Goal: Task Accomplishment & Management: Manage account settings

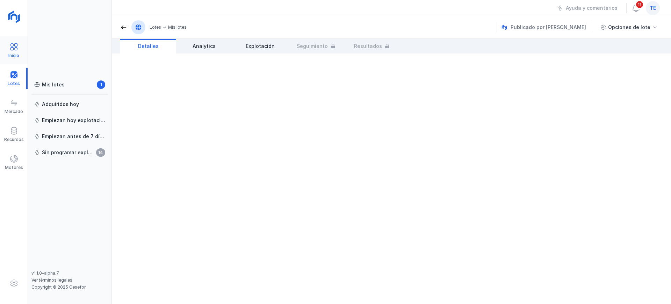
click at [19, 55] on div "Inicio" at bounding box center [14, 50] width 28 height 21
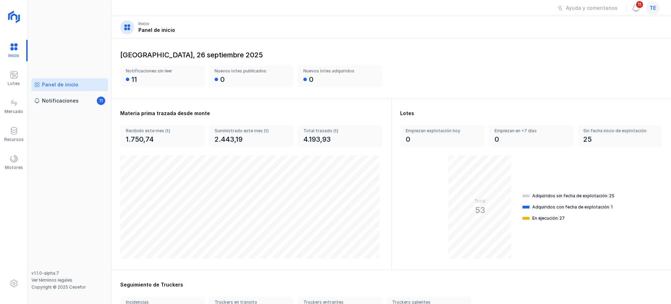
click at [656, 7] on div "te" at bounding box center [653, 8] width 14 height 14
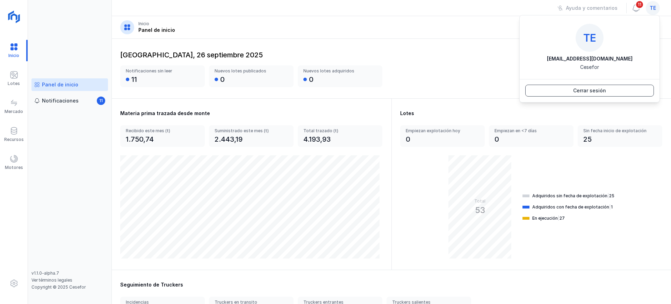
click at [598, 90] on div "Cerrar sesión" at bounding box center [589, 90] width 33 height 7
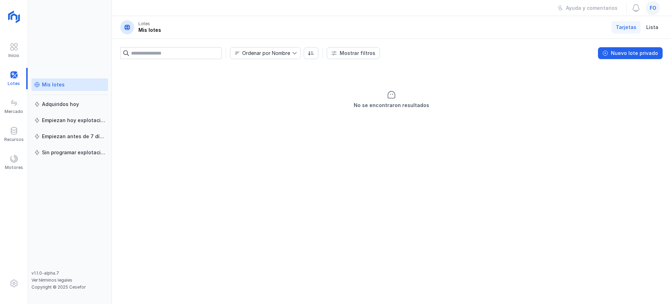
click at [654, 10] on span "fo" at bounding box center [652, 8] width 7 height 7
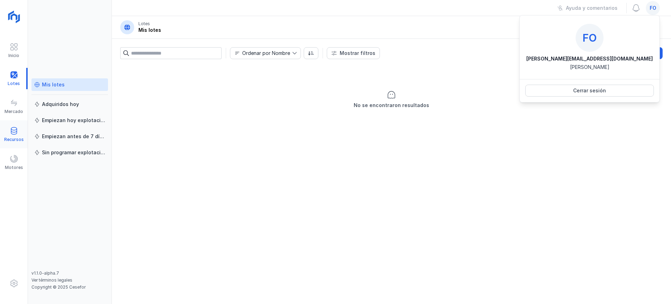
click at [12, 133] on span at bounding box center [14, 130] width 8 height 8
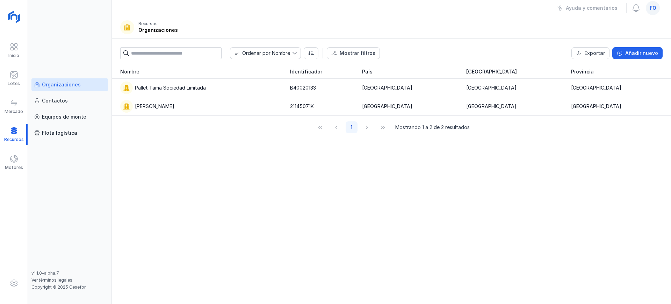
click at [652, 10] on span "fo" at bounding box center [652, 8] width 7 height 7
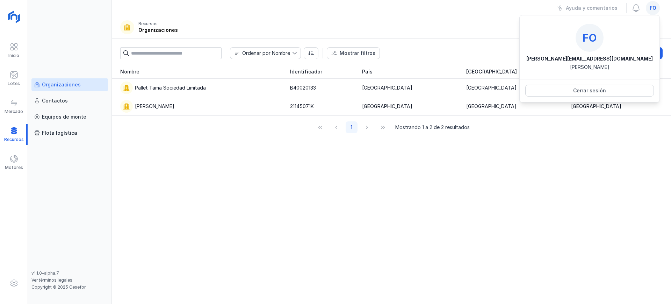
drag, startPoint x: 655, startPoint y: 8, endPoint x: 653, endPoint y: 0, distance: 8.8
click at [655, 8] on span "fo" at bounding box center [652, 8] width 7 height 7
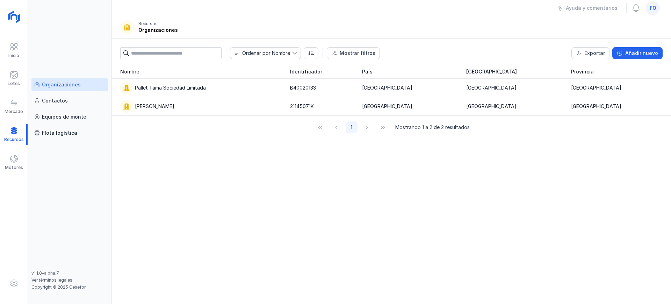
click at [653, 13] on div "fo" at bounding box center [653, 8] width 14 height 14
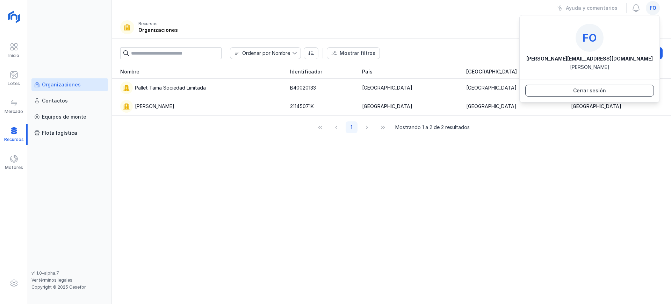
click at [613, 94] on button "Cerrar sesión" at bounding box center [589, 91] width 129 height 12
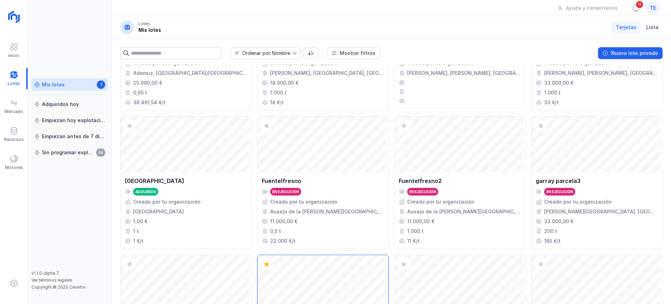
scroll to position [479, 0]
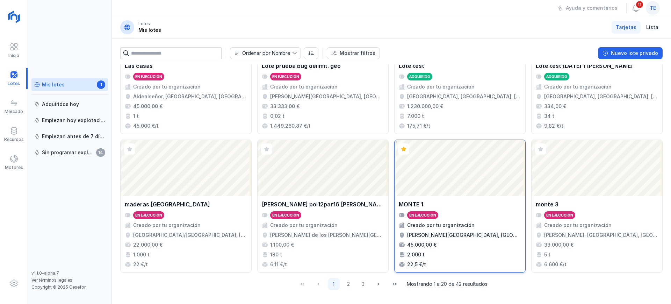
click at [485, 193] on div "Abrir lote" at bounding box center [459, 168] width 131 height 56
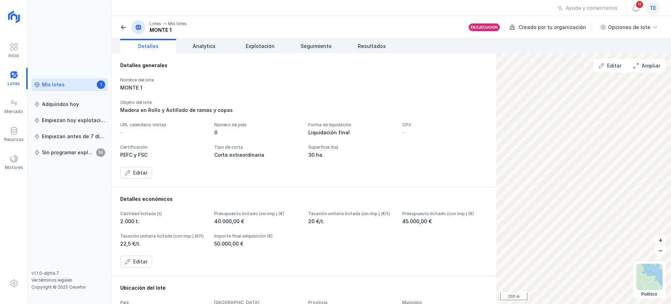
click at [60, 88] on link "Mis lotes 1" at bounding box center [69, 84] width 77 height 13
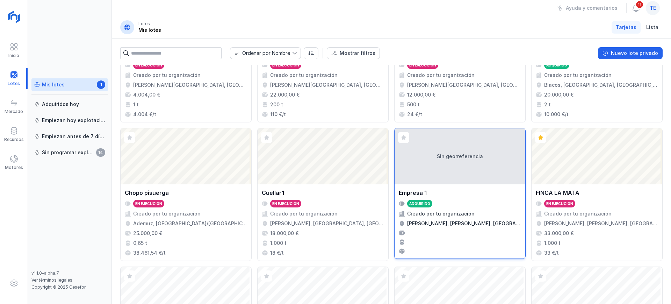
scroll to position [87, 0]
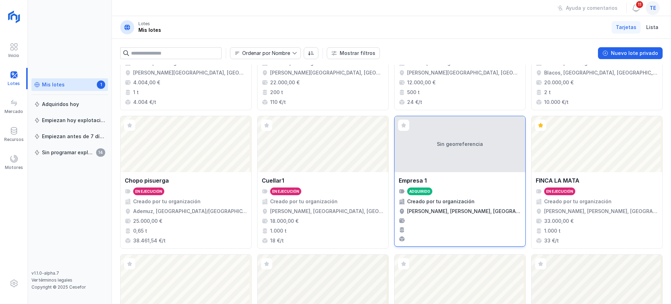
click at [430, 154] on div "Sin georreferencia" at bounding box center [459, 144] width 131 height 56
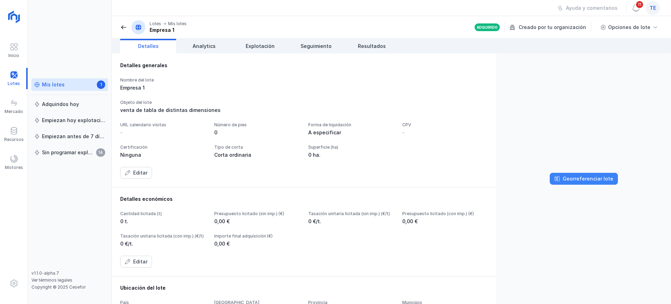
click at [590, 181] on div "Georreferenciar lote" at bounding box center [587, 178] width 51 height 7
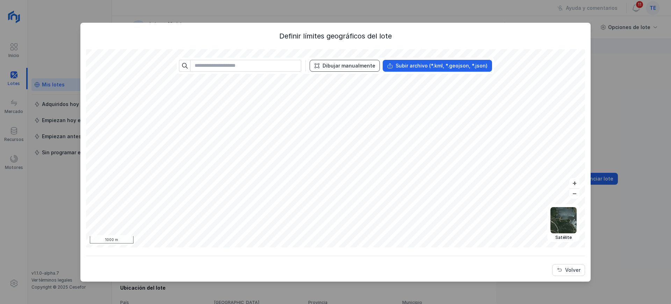
click at [344, 64] on div "Dibujar manualmente" at bounding box center [348, 65] width 53 height 7
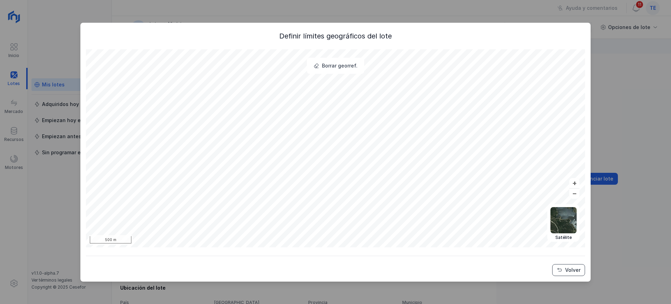
click at [566, 269] on div "Volver" at bounding box center [572, 269] width 15 height 7
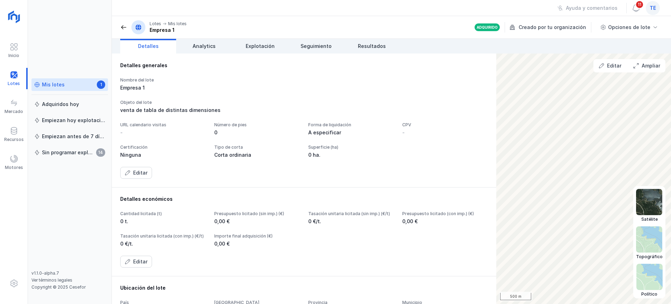
click at [653, 208] on img at bounding box center [649, 202] width 26 height 26
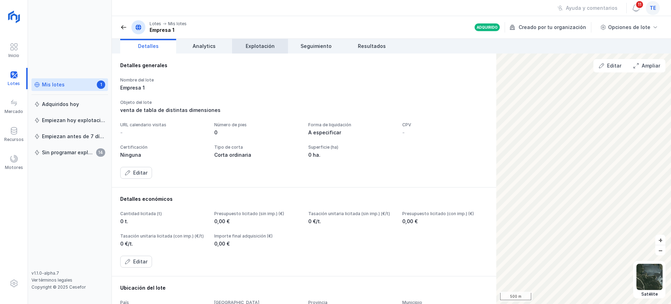
click at [271, 47] on span "Explotación" at bounding box center [260, 46] width 29 height 7
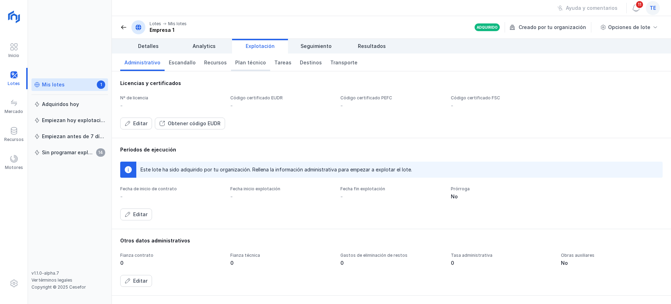
click at [248, 62] on span "Plan técnico" at bounding box center [250, 62] width 31 height 7
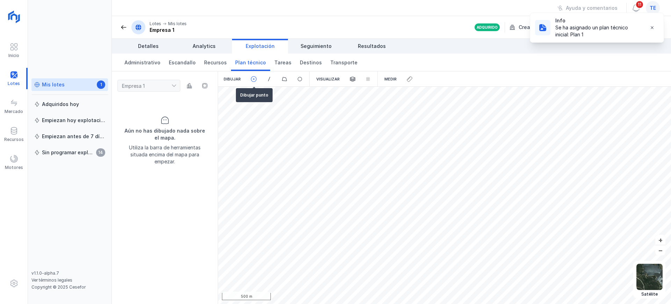
click at [254, 79] on span at bounding box center [253, 79] width 6 height 6
click at [270, 78] on span at bounding box center [269, 79] width 6 height 6
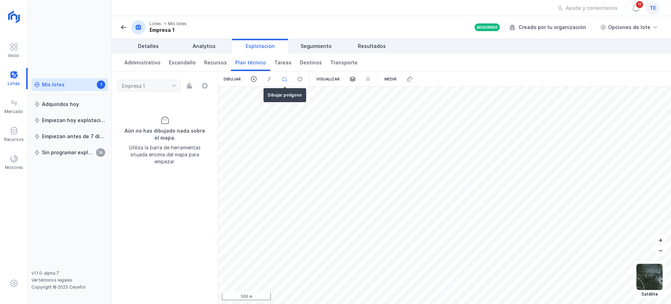
click at [283, 77] on span at bounding box center [284, 79] width 6 height 6
click at [255, 77] on span at bounding box center [253, 79] width 6 height 6
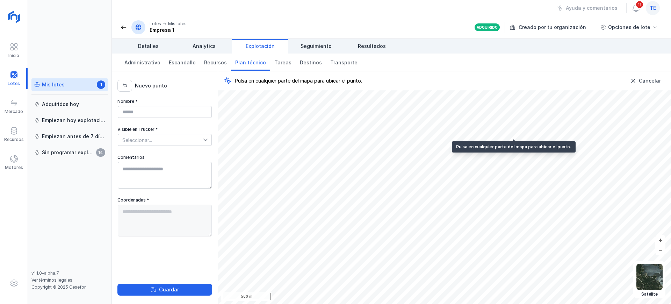
type textarea "**********"
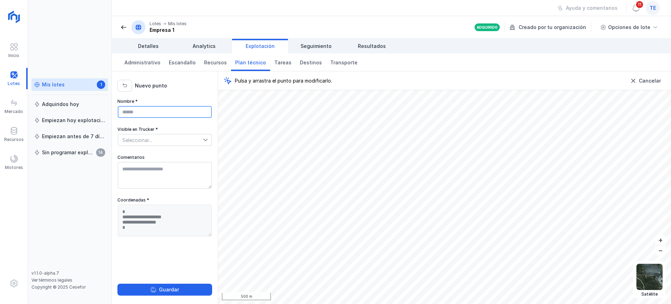
click at [144, 112] on input "Nombre *" at bounding box center [165, 112] width 94 height 12
type input "**********"
click at [163, 182] on textarea "Comentarios" at bounding box center [165, 175] width 94 height 27
type textarea "*"
click at [177, 290] on div "Guardar" at bounding box center [169, 289] width 20 height 7
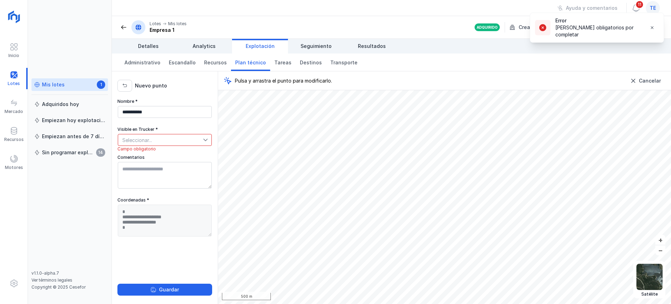
click at [128, 139] on span "Seleccionar..." at bounding box center [160, 139] width 85 height 11
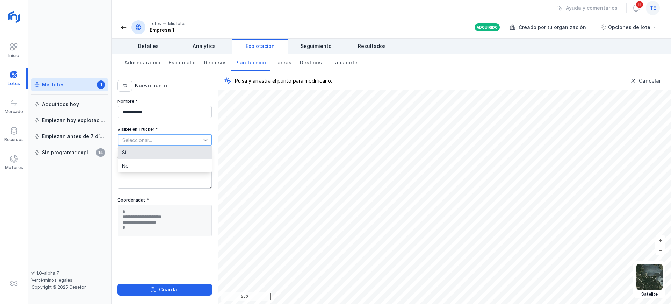
click at [154, 148] on li "Sí" at bounding box center [165, 152] width 94 height 13
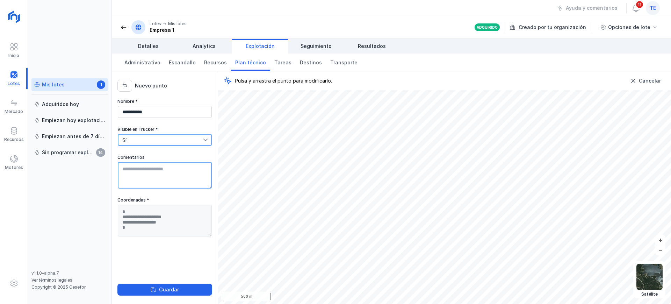
click at [150, 173] on textarea "Comentarios" at bounding box center [165, 175] width 94 height 27
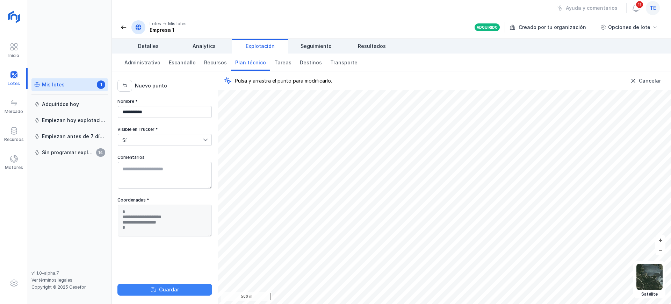
click at [168, 292] on div "Guardar" at bounding box center [169, 289] width 20 height 7
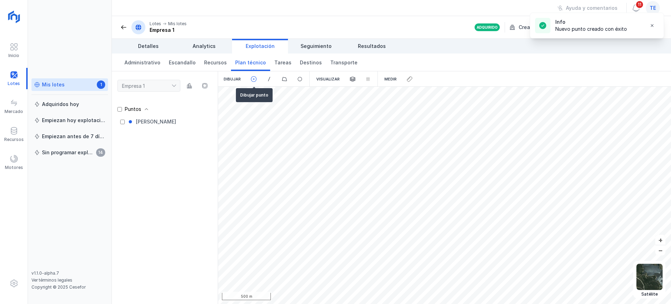
click at [252, 78] on span at bounding box center [253, 79] width 6 height 6
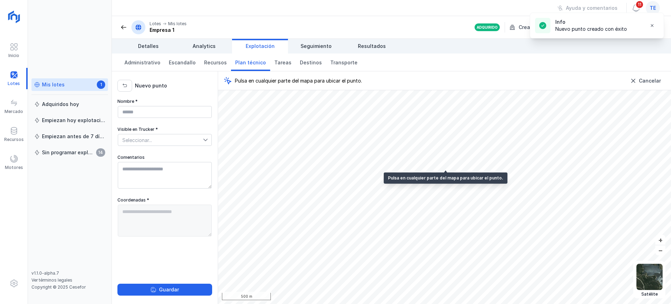
type textarea "**********"
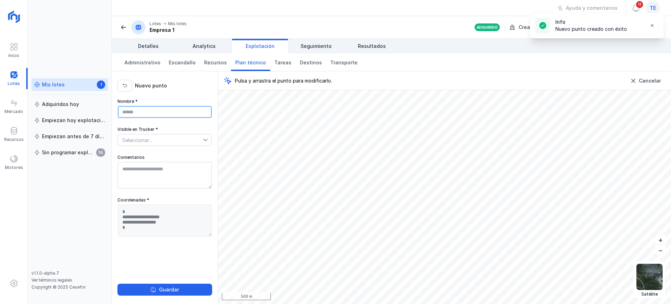
click at [181, 111] on input "Nombre *" at bounding box center [165, 112] width 94 height 12
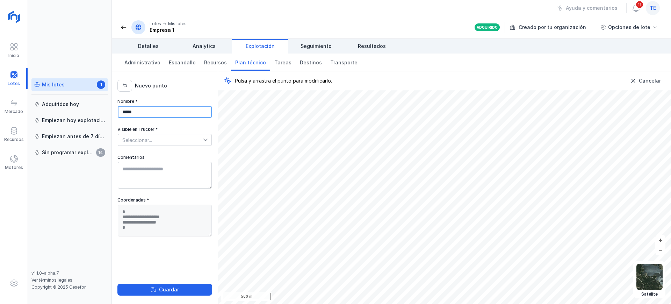
type input "****"
click at [176, 169] on textarea "Comentarios" at bounding box center [165, 175] width 94 height 27
type textarea "**********"
click at [146, 138] on span "Seleccionar..." at bounding box center [160, 139] width 85 height 11
click at [132, 170] on li "No" at bounding box center [165, 165] width 94 height 13
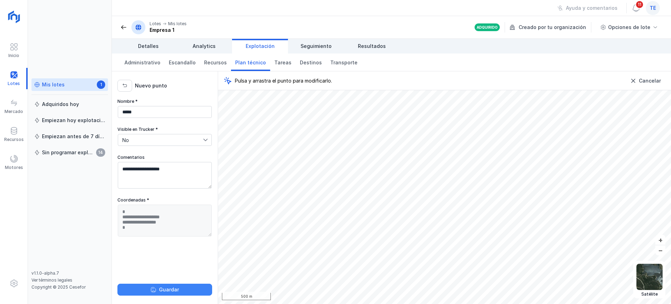
click at [150, 289] on button "Guardar" at bounding box center [164, 289] width 95 height 12
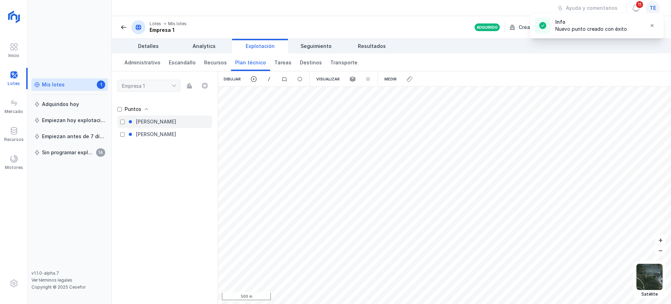
click at [183, 123] on div "[PERSON_NAME]" at bounding box center [164, 121] width 95 height 13
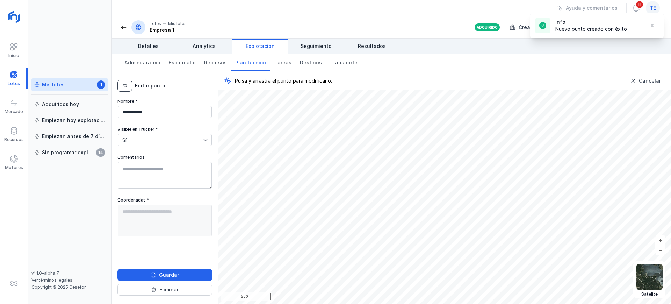
click at [124, 83] on span "button" at bounding box center [125, 86] width 6 height 6
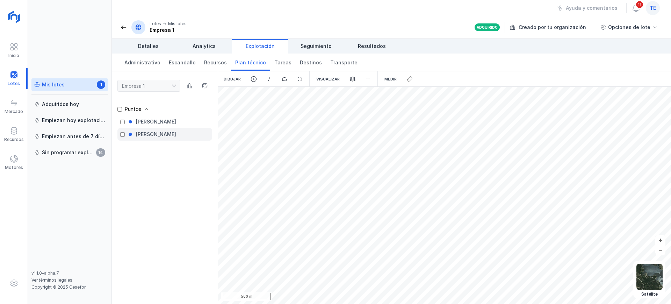
click at [141, 131] on div "[PERSON_NAME]" at bounding box center [156, 134] width 40 height 7
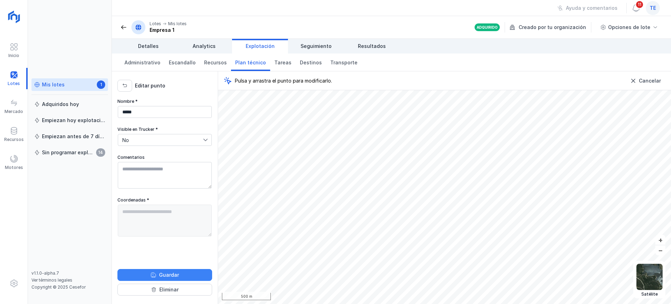
click at [166, 274] on div "Guardar" at bounding box center [169, 274] width 20 height 7
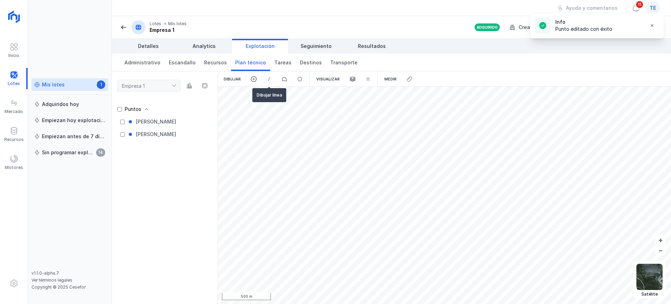
click at [271, 81] on span at bounding box center [269, 79] width 6 height 6
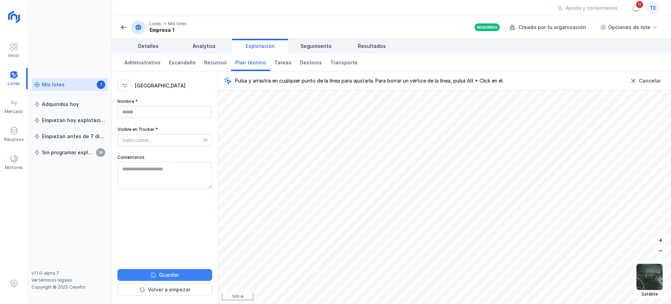
click at [197, 274] on button "Guardar" at bounding box center [164, 275] width 95 height 12
click at [305, 66] on span "Destinos" at bounding box center [311, 62] width 22 height 7
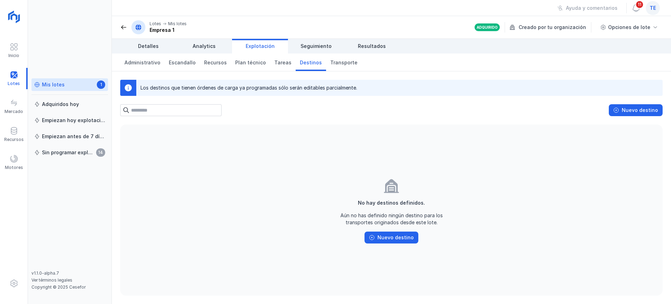
click at [57, 83] on div "Mis lotes" at bounding box center [53, 84] width 23 height 7
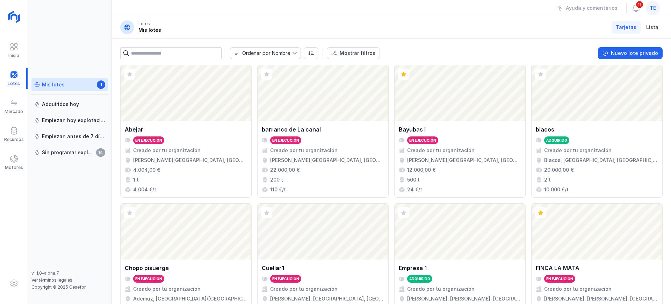
scroll to position [479, 0]
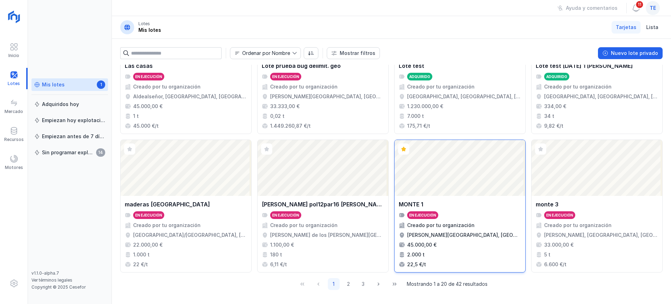
click at [415, 182] on div "Abrir lote" at bounding box center [459, 168] width 131 height 56
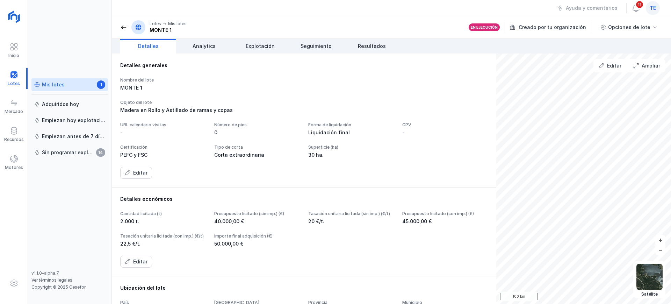
click at [416, 158] on div "URL calendario visitas - Número de pies 0 Forma de liquidación Liquidación fina…" at bounding box center [303, 140] width 367 height 36
click at [255, 48] on span "Explotación" at bounding box center [260, 46] width 29 height 7
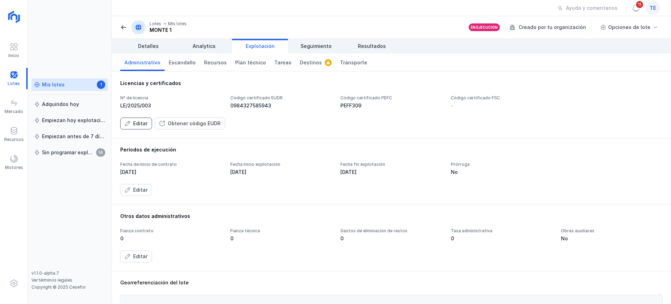
click at [130, 121] on button "Editar" at bounding box center [136, 123] width 32 height 12
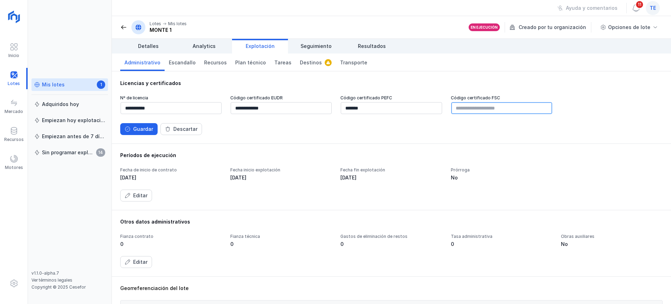
click at [465, 108] on input "text" at bounding box center [501, 108] width 101 height 12
click at [187, 109] on input "**********" at bounding box center [171, 108] width 101 height 12
type input "**********"
click at [277, 106] on input "**********" at bounding box center [281, 108] width 101 height 12
click at [149, 129] on div "Guardar" at bounding box center [143, 128] width 20 height 7
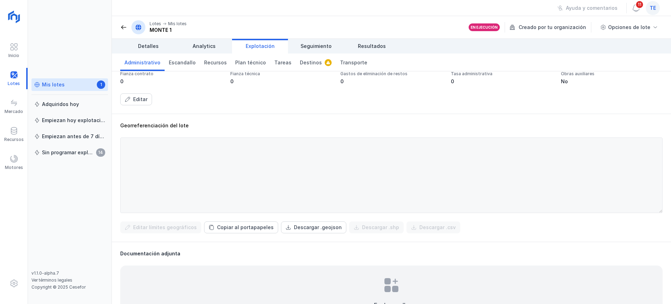
scroll to position [175, 0]
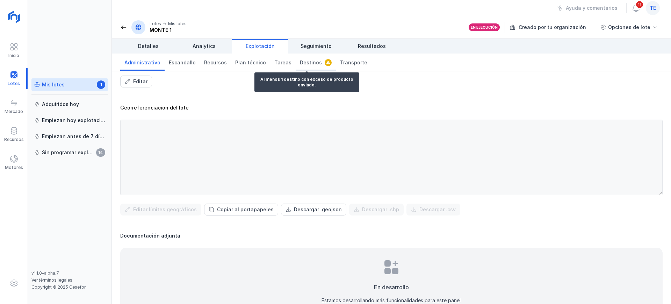
click at [311, 61] on span "Destinos" at bounding box center [311, 62] width 22 height 7
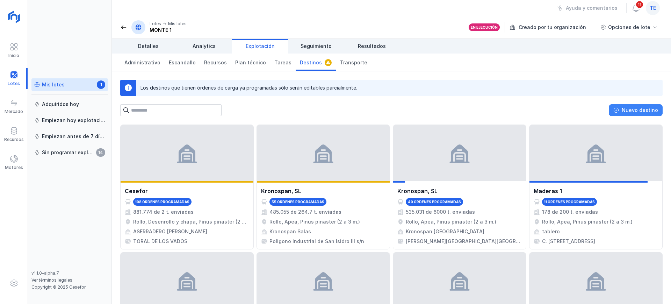
click at [624, 114] on button "Nuevo destino" at bounding box center [636, 110] width 54 height 12
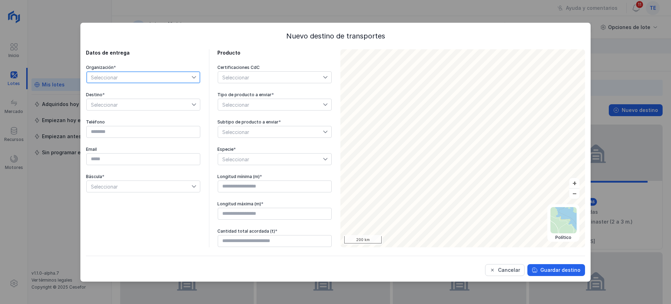
click at [154, 73] on span "Seleccionar" at bounding box center [139, 77] width 105 height 11
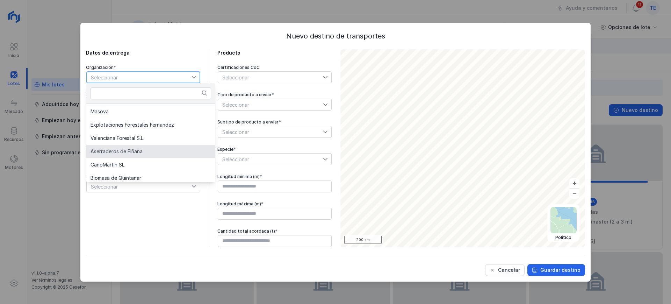
scroll to position [126, 0]
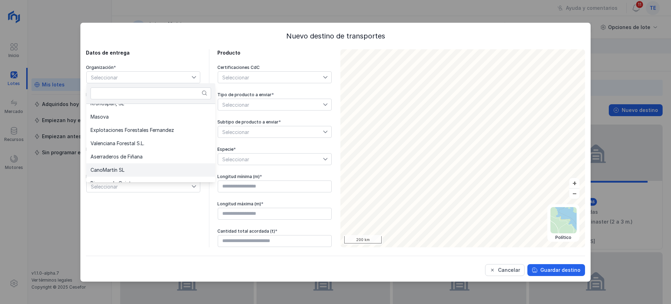
click at [158, 164] on li "CanoMartín SL" at bounding box center [150, 169] width 129 height 13
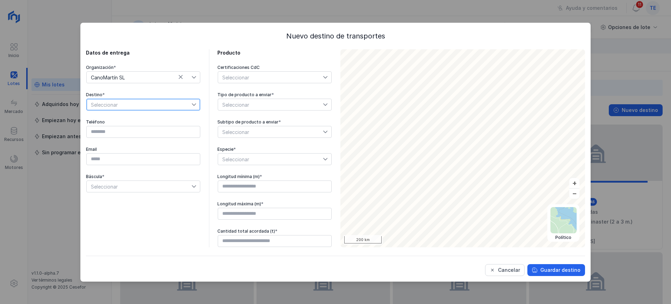
click at [172, 109] on span "Seleccionar" at bounding box center [139, 104] width 105 height 11
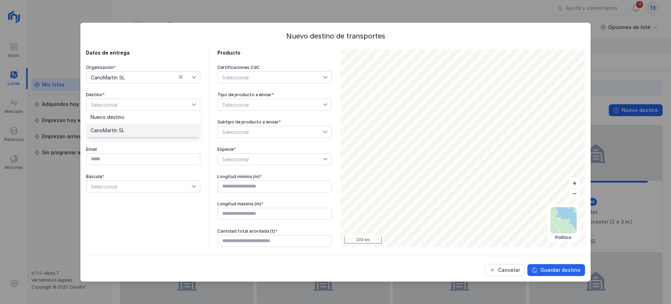
click at [168, 130] on li "CanoMartín SL" at bounding box center [143, 130] width 114 height 13
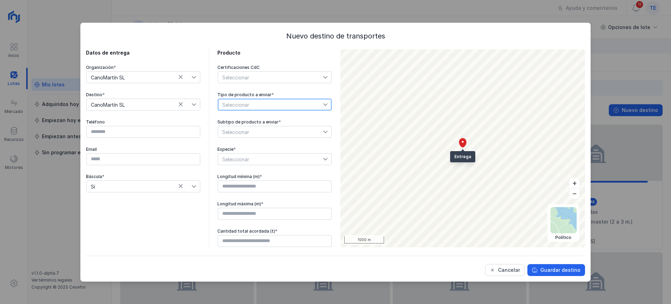
click at [257, 104] on span "Seleccionar" at bounding box center [270, 104] width 105 height 11
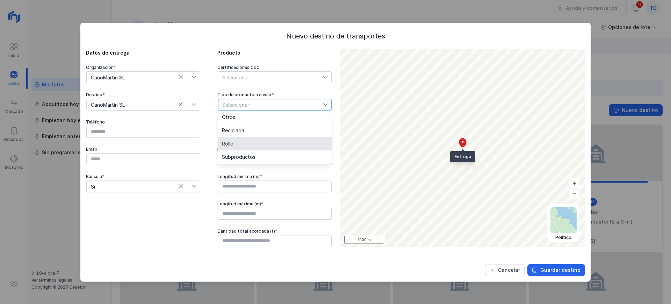
click at [258, 145] on li "Rollo" at bounding box center [275, 143] width 114 height 13
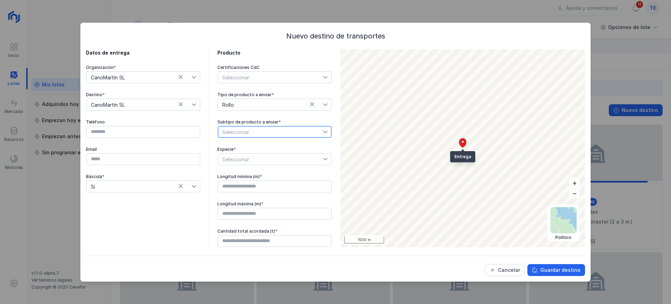
click at [270, 132] on span "Seleccionar" at bounding box center [270, 131] width 105 height 11
click at [279, 196] on li "Sierra" at bounding box center [275, 191] width 114 height 13
click at [283, 158] on span "Seleccionar" at bounding box center [270, 158] width 105 height 11
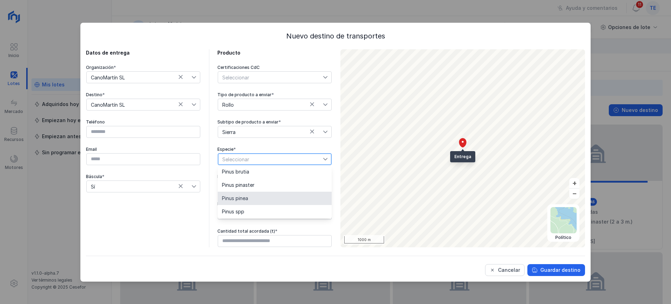
click at [276, 195] on li "Pinus pinea" at bounding box center [275, 197] width 114 height 13
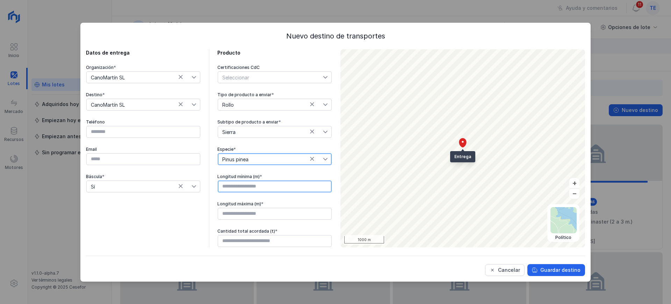
click at [274, 189] on input "text" at bounding box center [275, 186] width 114 height 12
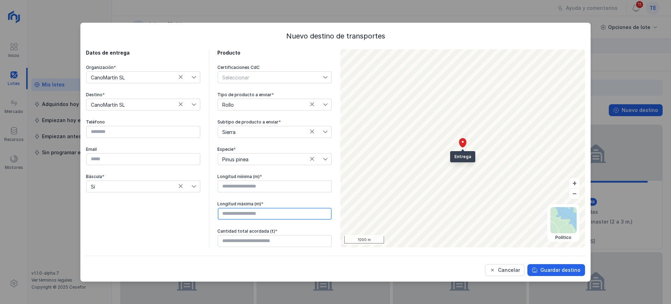
click at [276, 214] on input "text" at bounding box center [275, 213] width 114 height 12
click at [273, 185] on input "text" at bounding box center [275, 186] width 114 height 12
type input "****"
click at [259, 209] on input "text" at bounding box center [275, 213] width 114 height 12
type input "****"
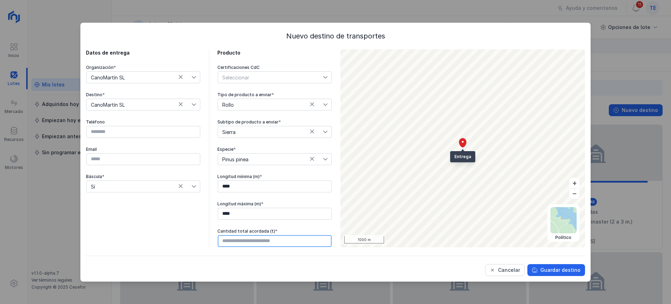
click at [281, 238] on input "text" at bounding box center [275, 241] width 114 height 12
click at [513, 271] on div "Cancelar" at bounding box center [509, 269] width 22 height 7
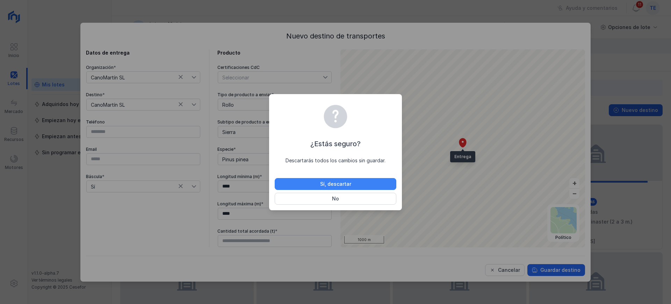
click at [346, 180] on div "Sí, descartar" at bounding box center [335, 183] width 31 height 7
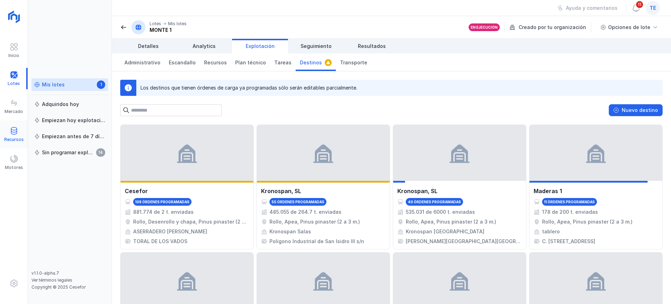
click at [12, 131] on span at bounding box center [14, 130] width 8 height 8
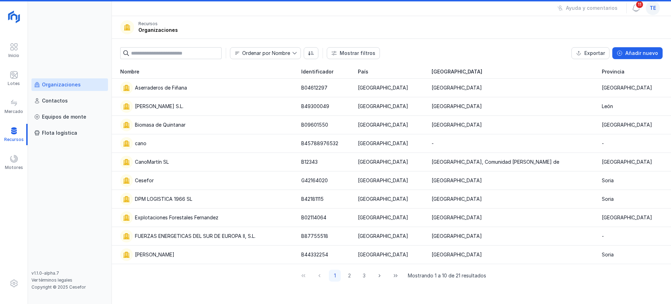
click at [56, 87] on div "Organizaciones" at bounding box center [61, 84] width 39 height 7
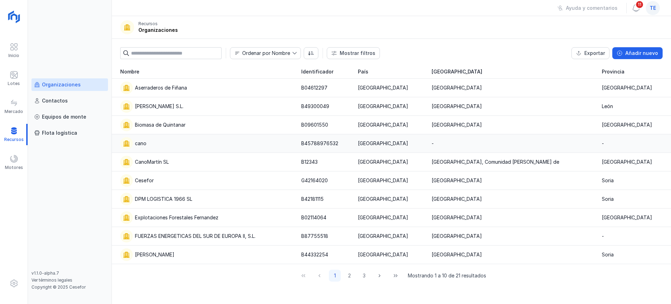
click at [163, 144] on div "cano" at bounding box center [206, 143] width 173 height 13
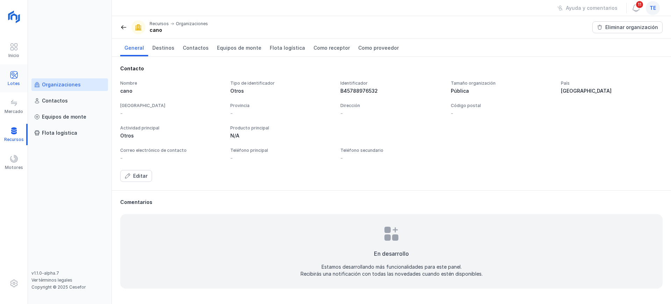
click at [14, 79] on div at bounding box center [14, 76] width 8 height 10
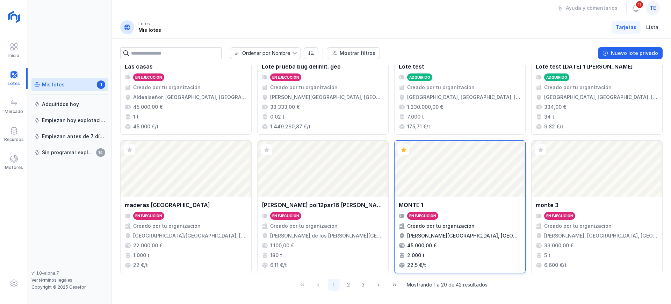
scroll to position [479, 0]
click at [459, 176] on div "Abrir lote" at bounding box center [459, 168] width 131 height 56
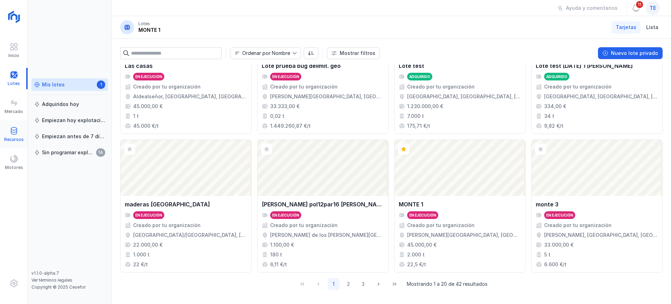
click at [14, 133] on span at bounding box center [14, 130] width 8 height 8
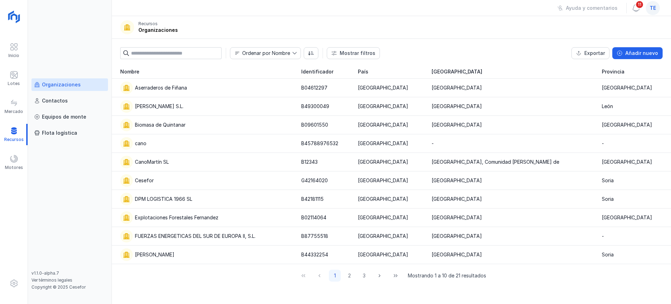
click at [85, 86] on div "Organizaciones" at bounding box center [69, 84] width 71 height 7
click at [348, 275] on button "2" at bounding box center [349, 275] width 12 height 12
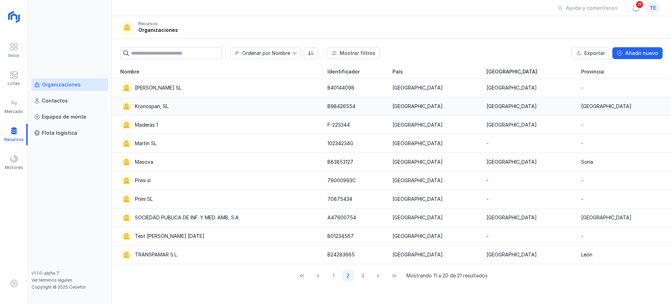
click at [206, 105] on div "Kronospan, SL" at bounding box center [219, 106] width 199 height 13
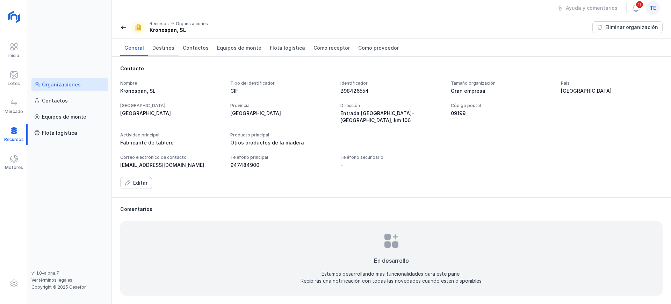
click at [158, 45] on span "Destinos" at bounding box center [163, 47] width 22 height 7
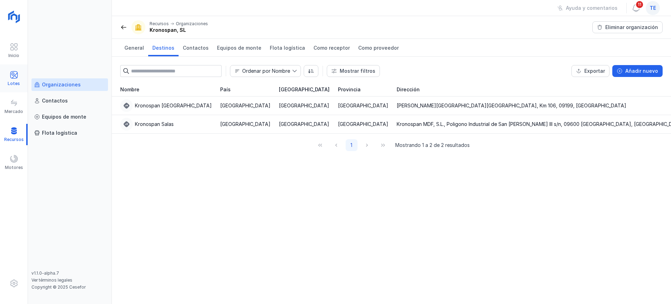
click at [16, 80] on div at bounding box center [14, 76] width 8 height 10
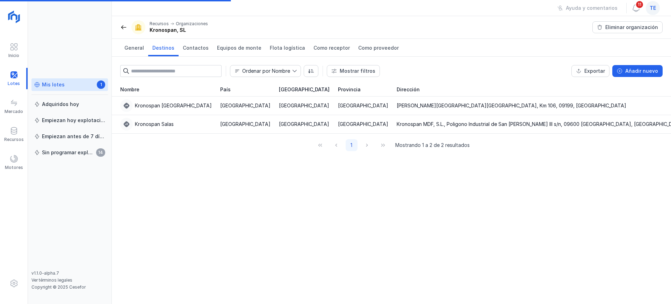
click at [73, 85] on div "Mis lotes 1" at bounding box center [69, 84] width 71 height 7
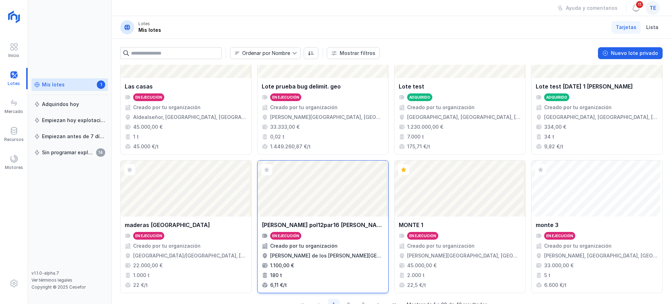
scroll to position [479, 0]
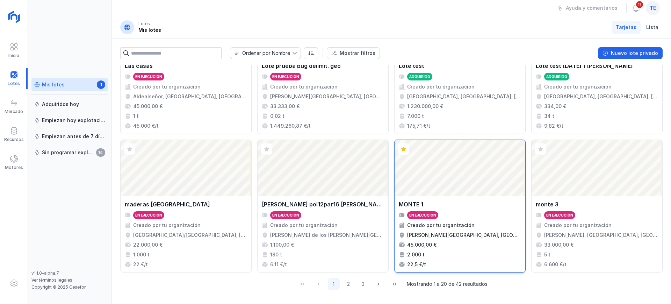
click at [414, 161] on div "Abrir lote" at bounding box center [459, 168] width 131 height 56
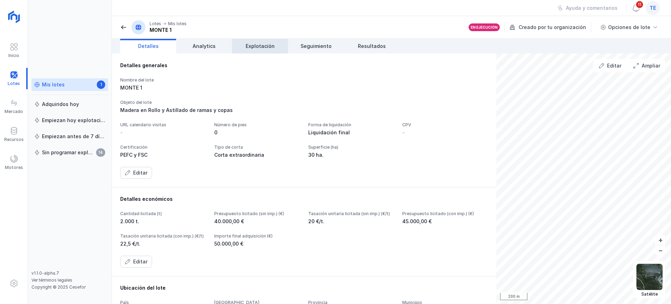
click at [256, 43] on span "Explotación" at bounding box center [260, 46] width 29 height 7
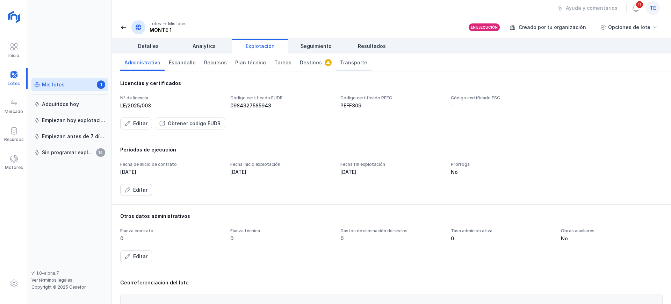
click at [342, 60] on span "Transporte" at bounding box center [353, 62] width 27 height 7
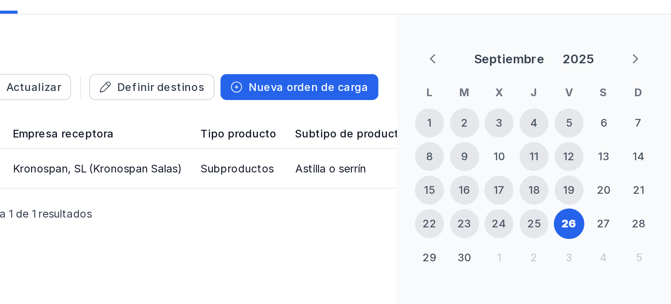
click at [577, 120] on div "2" at bounding box center [575, 120] width 3 height 7
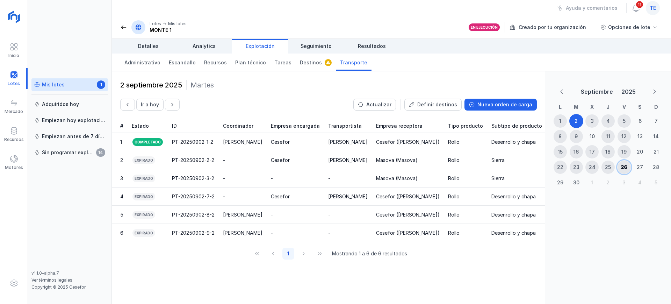
click at [624, 166] on div "26" at bounding box center [623, 166] width 7 height 7
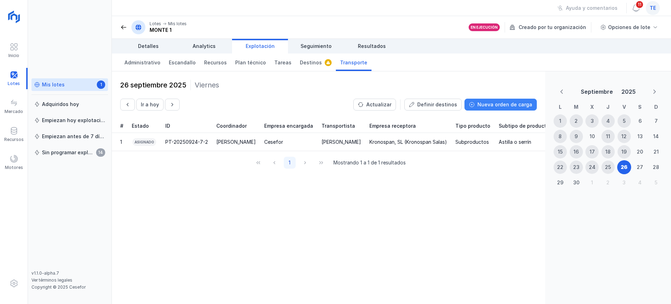
click at [508, 107] on button "Nueva orden de carga" at bounding box center [500, 105] width 72 height 12
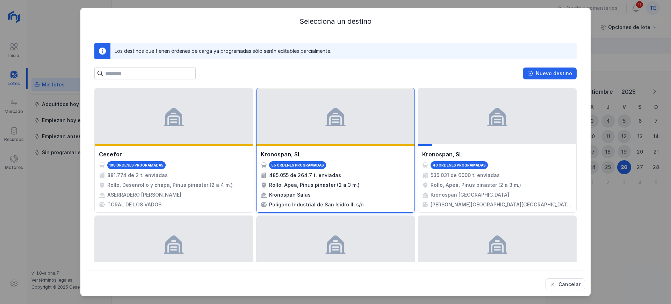
click at [357, 131] on div at bounding box center [335, 116] width 158 height 56
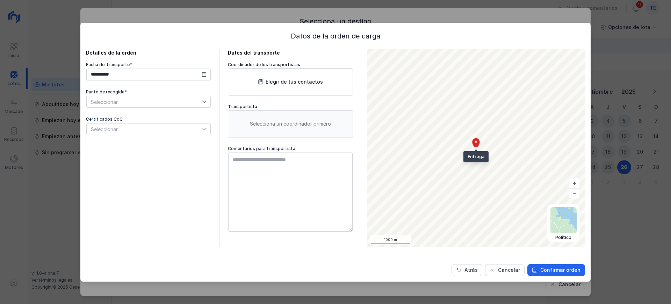
click at [129, 101] on span "Seleccionar" at bounding box center [144, 101] width 115 height 11
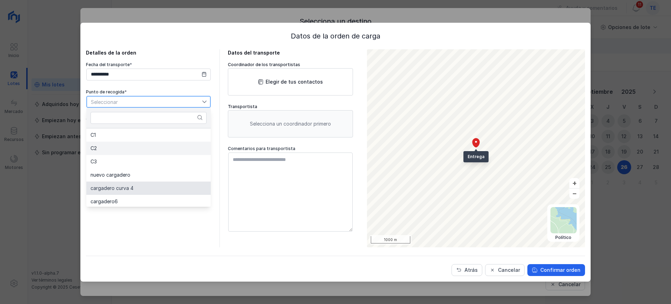
scroll to position [1, 0]
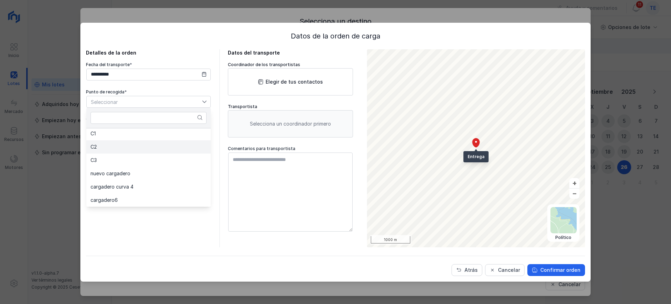
click at [109, 146] on li "C2" at bounding box center [148, 146] width 124 height 13
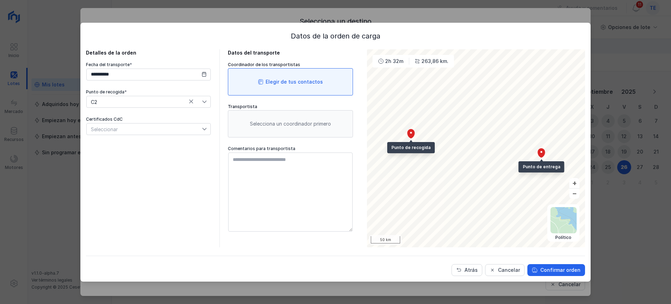
click at [268, 84] on div "Elegir de tus contactos" at bounding box center [293, 81] width 57 height 7
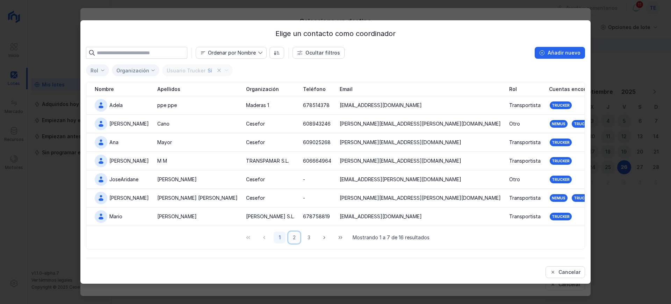
click at [295, 239] on button "2" at bounding box center [294, 237] width 12 height 12
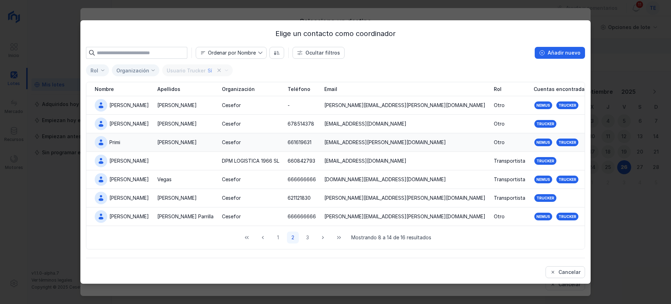
click at [180, 143] on div "[PERSON_NAME]" at bounding box center [185, 142] width 56 height 7
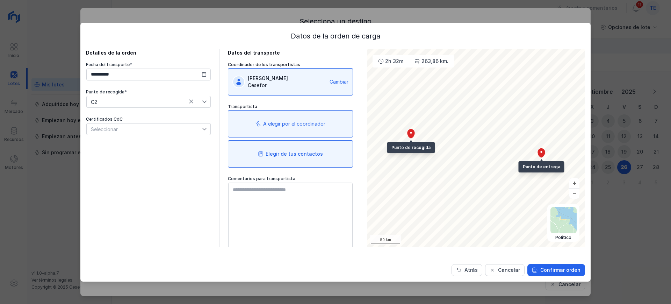
click at [309, 156] on div "Elegir de tus contactos" at bounding box center [293, 153] width 57 height 7
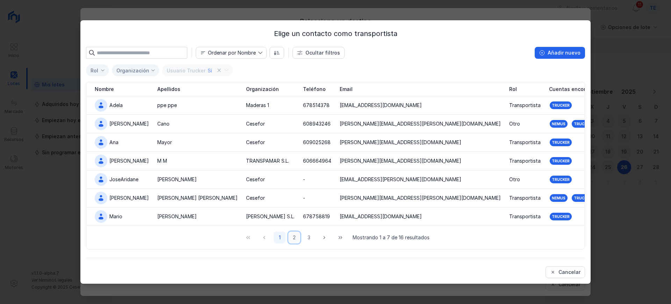
click at [294, 236] on button "2" at bounding box center [294, 237] width 12 height 12
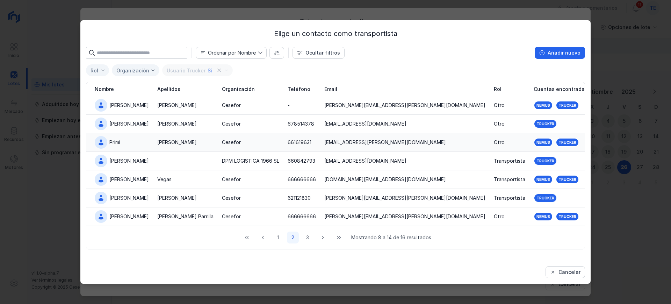
click at [199, 143] on div "[PERSON_NAME]" at bounding box center [185, 142] width 56 height 7
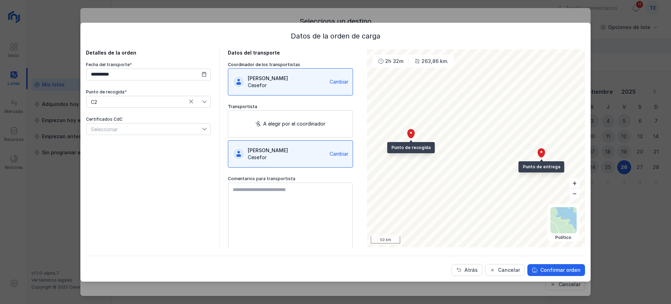
click at [330, 156] on div "Cambiar" at bounding box center [338, 153] width 19 height 7
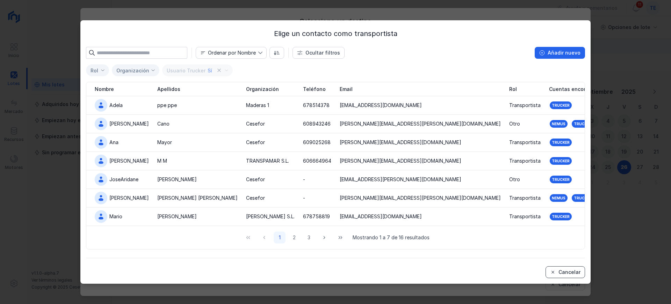
click at [573, 270] on div "Cancelar" at bounding box center [569, 271] width 22 height 7
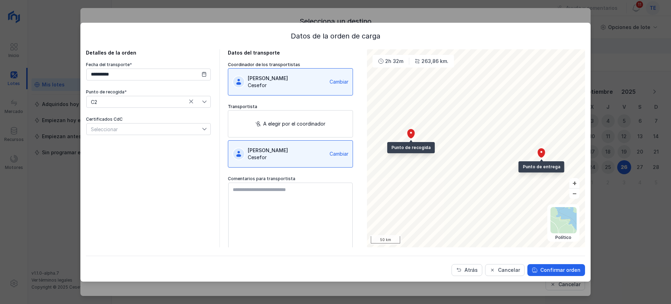
click at [281, 154] on div "Cesefor" at bounding box center [287, 157] width 79 height 7
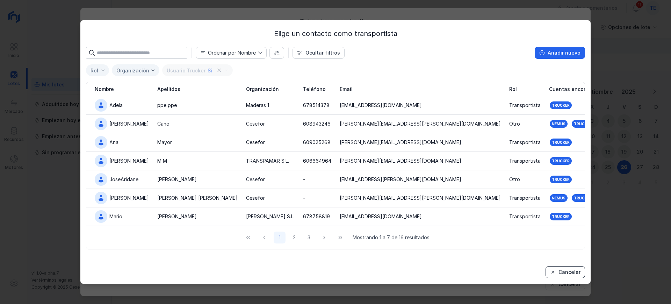
click at [568, 274] on div "Cancelar" at bounding box center [569, 271] width 22 height 7
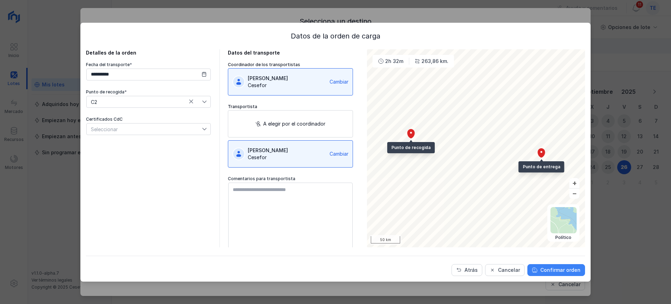
click at [567, 272] on div "Confirmar orden" at bounding box center [560, 269] width 40 height 7
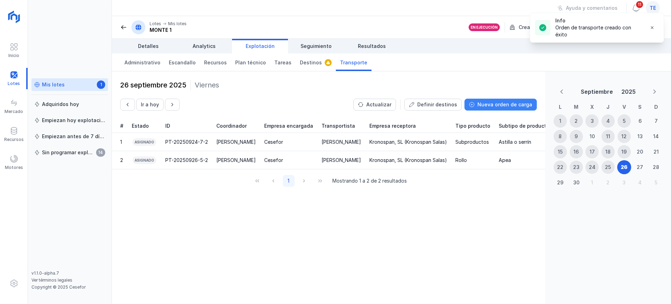
click at [520, 107] on div "Nueva orden de carga" at bounding box center [504, 104] width 55 height 7
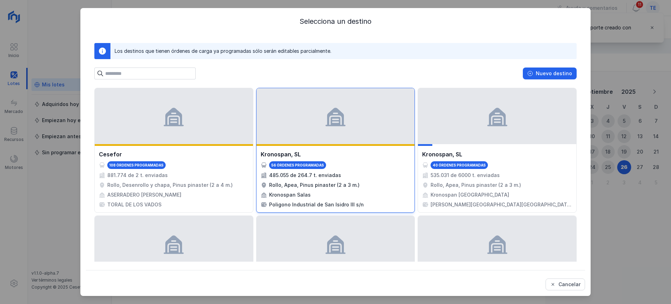
click at [322, 136] on div at bounding box center [335, 116] width 158 height 56
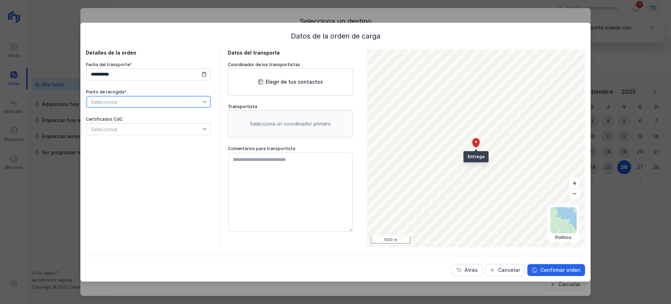
click at [141, 99] on span "Seleccionar" at bounding box center [144, 101] width 115 height 11
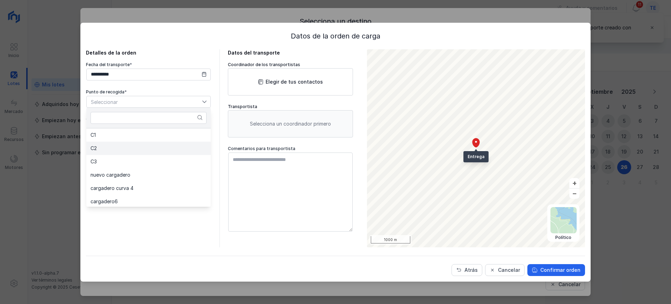
click at [134, 146] on li "C2" at bounding box center [148, 147] width 124 height 13
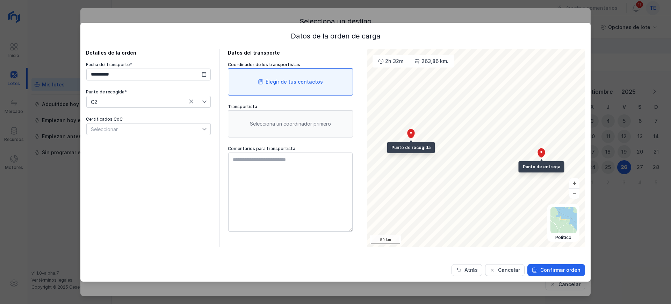
click at [277, 77] on div "Elegir de tus contactos" at bounding box center [290, 81] width 125 height 27
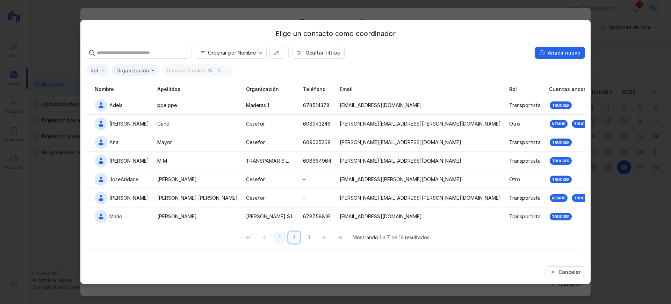
click at [293, 234] on button "2" at bounding box center [294, 237] width 12 height 12
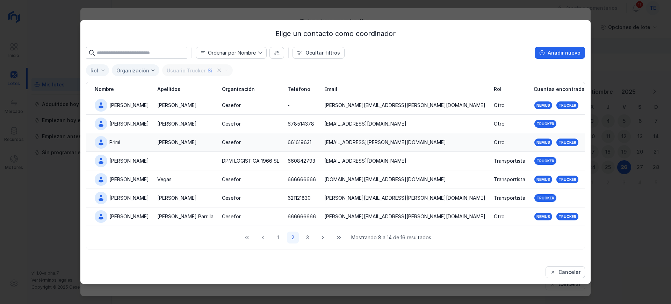
click at [206, 139] on div "[PERSON_NAME]" at bounding box center [185, 142] width 56 height 7
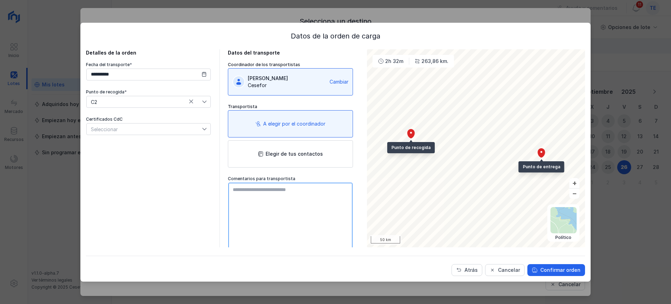
click at [308, 198] on textarea at bounding box center [290, 221] width 124 height 79
type textarea "**********"
click at [571, 268] on div "Confirmar orden" at bounding box center [560, 269] width 40 height 7
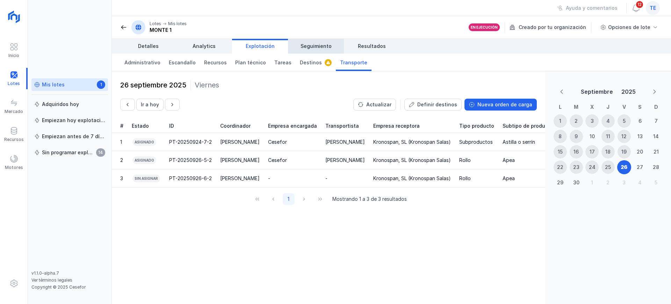
click at [310, 49] on span "Seguimiento" at bounding box center [315, 46] width 31 height 7
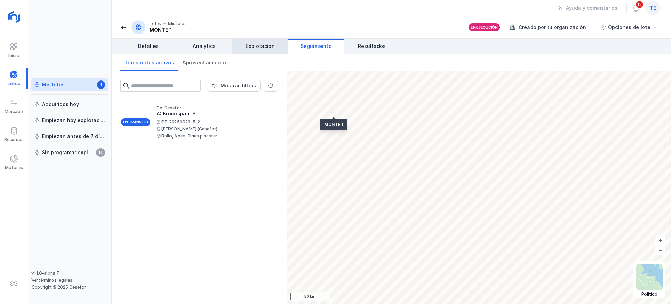
click at [252, 49] on span "Explotación" at bounding box center [260, 46] width 29 height 7
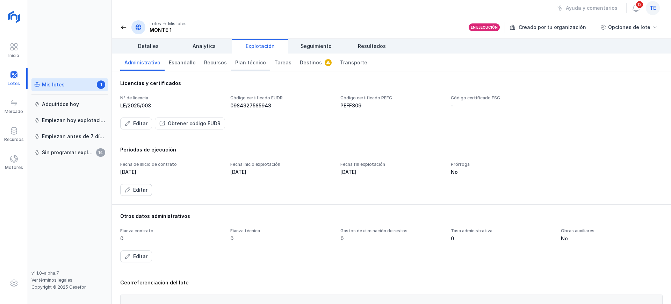
click at [239, 61] on span "Plan técnico" at bounding box center [250, 62] width 31 height 7
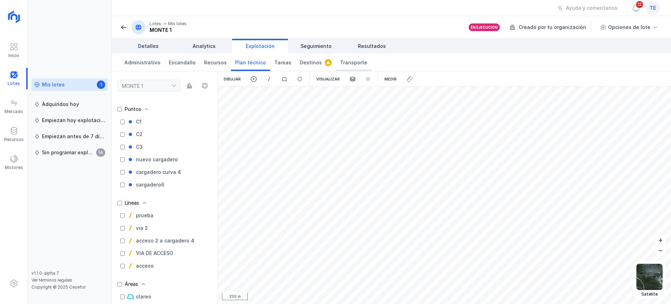
click at [344, 63] on span "Transporte" at bounding box center [353, 62] width 27 height 7
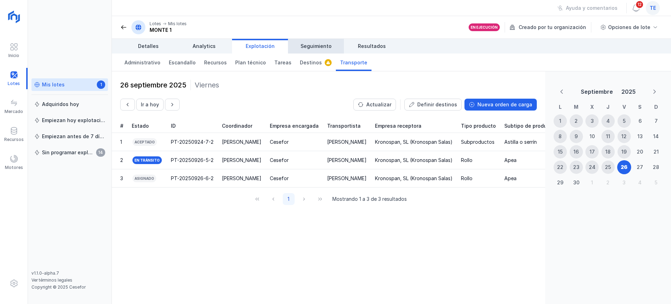
click at [317, 49] on span "Seguimiento" at bounding box center [315, 46] width 31 height 7
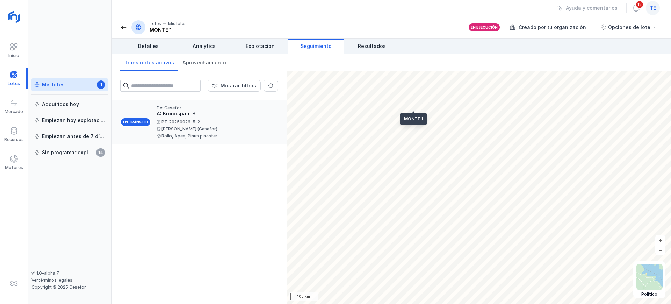
click at [176, 121] on div "PT-20250926-5-2" at bounding box center [214, 122] width 116 height 4
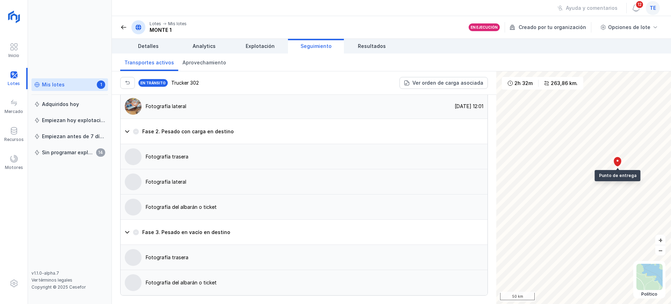
scroll to position [568, 0]
click at [162, 110] on div "Fotografía lateral" at bounding box center [166, 106] width 41 height 7
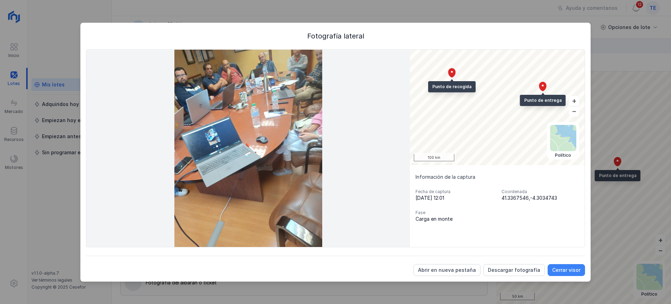
click at [555, 273] on button "Cerrar visor" at bounding box center [565, 270] width 37 height 12
